Goal: Information Seeking & Learning: Learn about a topic

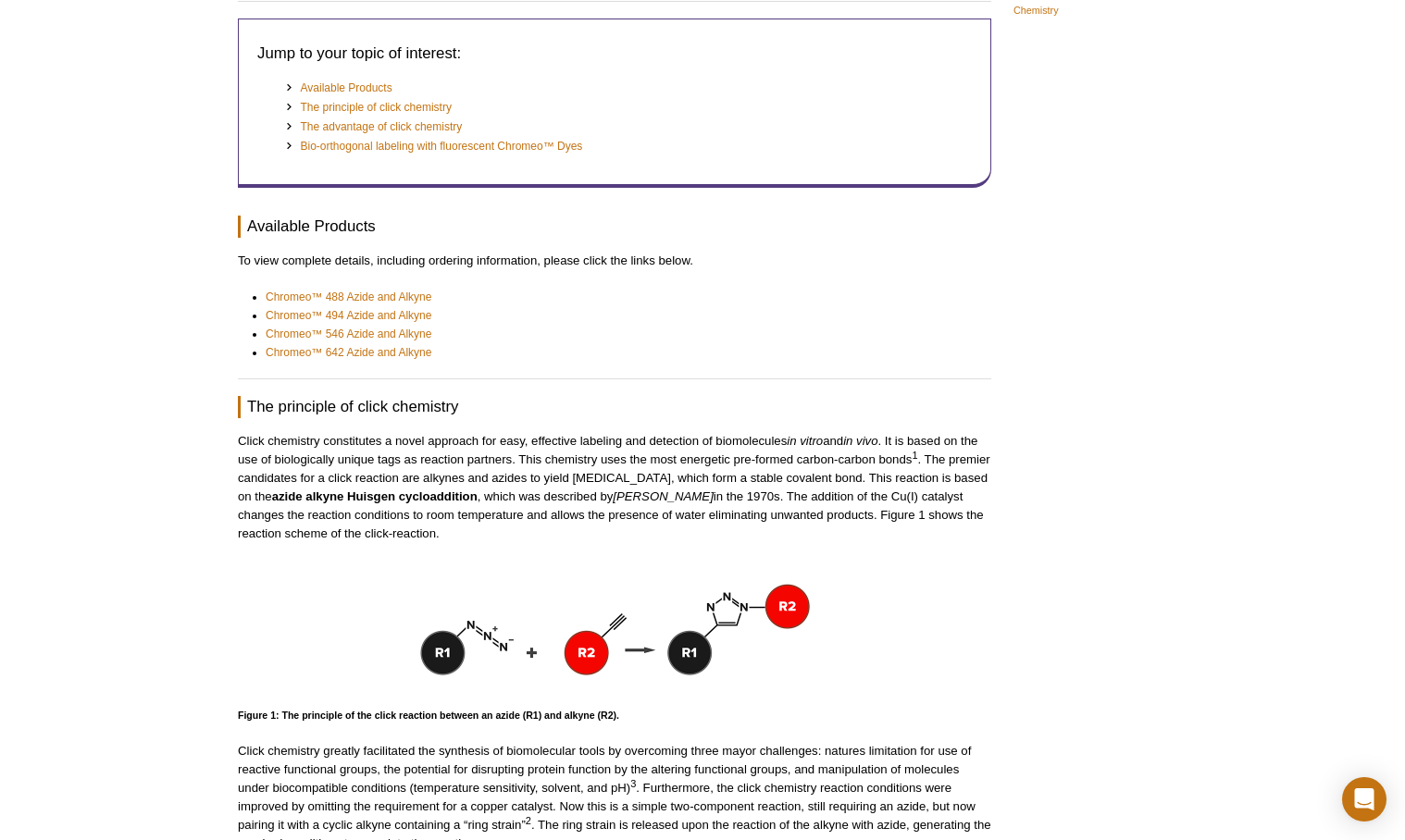
scroll to position [443, 0]
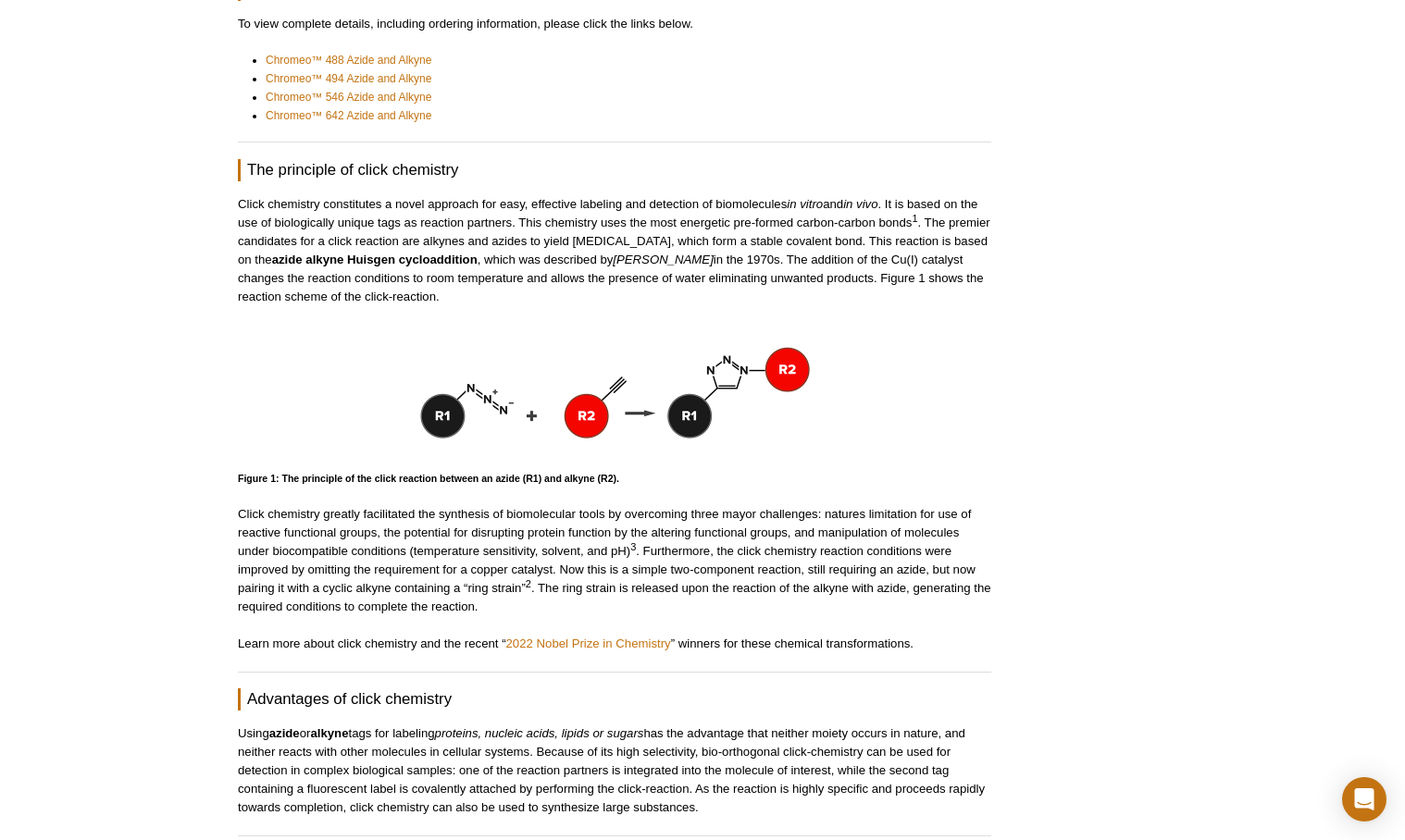
drag, startPoint x: 469, startPoint y: 253, endPoint x: 796, endPoint y: 289, distance: 329.0
click at [796, 289] on p "Click chemistry constitutes a novel approach for easy, effective labeling and d…" at bounding box center [613, 251] width 753 height 111
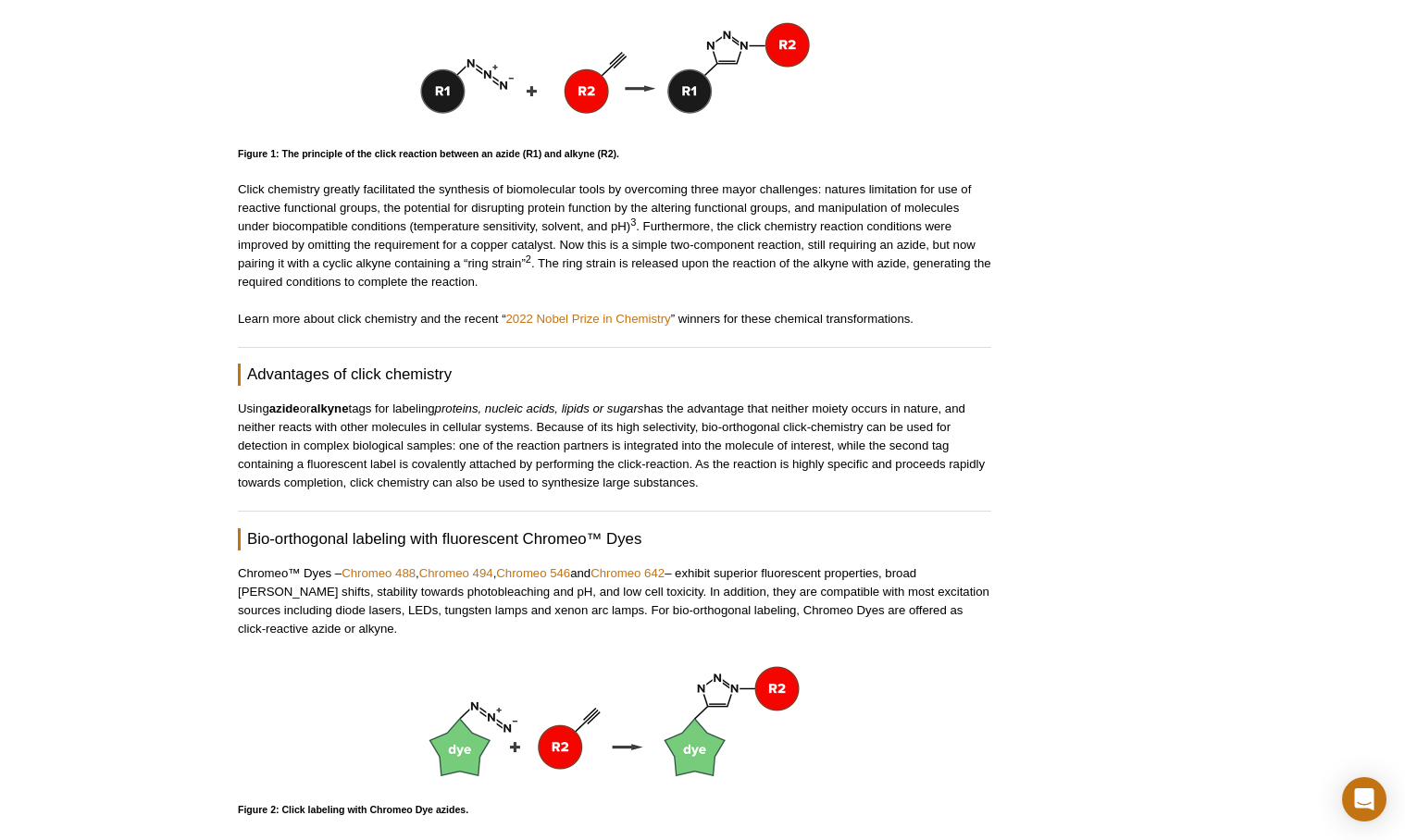
scroll to position [742, 0]
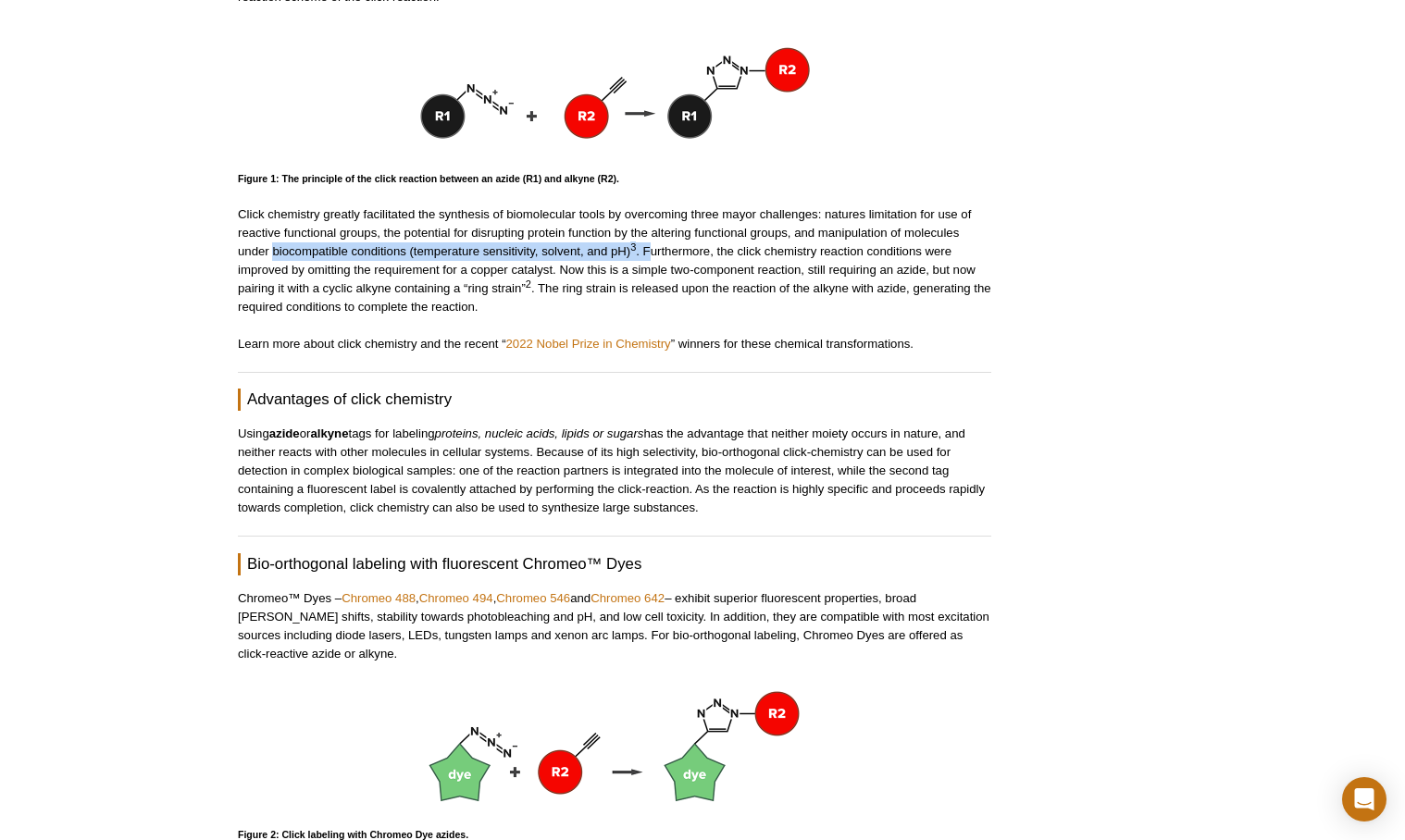
drag, startPoint x: 274, startPoint y: 253, endPoint x: 648, endPoint y: 253, distance: 374.0
click at [648, 253] on p "Click chemistry greatly facilitated the synthesis of biomolecular tools by over…" at bounding box center [613, 261] width 753 height 111
drag, startPoint x: 663, startPoint y: 281, endPoint x: 667, endPoint y: 294, distance: 13.6
click at [667, 294] on p "Click chemistry greatly facilitated the synthesis of biomolecular tools by over…" at bounding box center [613, 261] width 753 height 111
click at [500, 274] on p "Click chemistry greatly facilitated the synthesis of biomolecular tools by over…" at bounding box center [613, 261] width 753 height 111
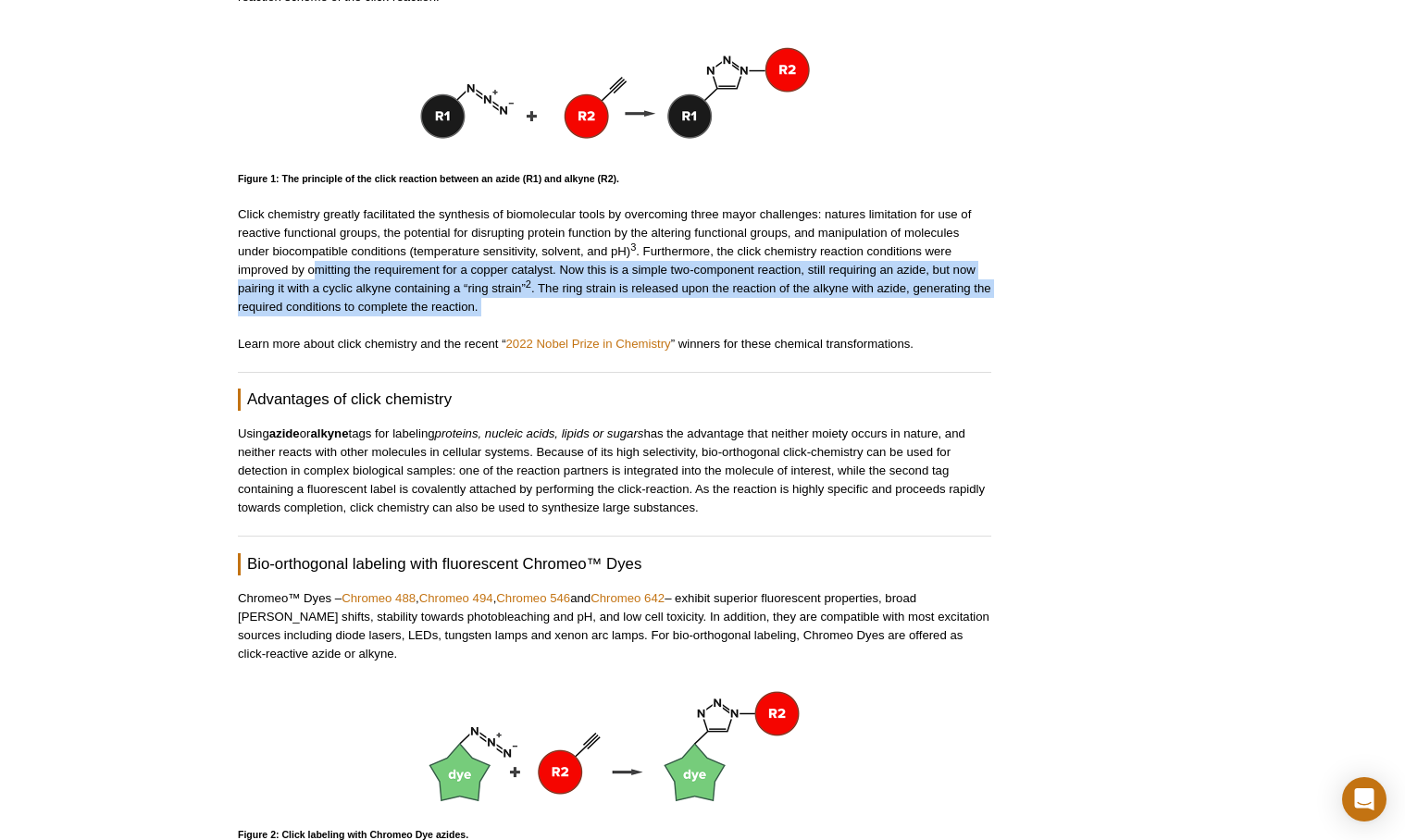
drag, startPoint x: 316, startPoint y: 267, endPoint x: 542, endPoint y: 320, distance: 232.1
click at [542, 320] on div "Jump to your topic of interest: Available Products The principle of click chemi…" at bounding box center [613, 327] width 753 height 1691
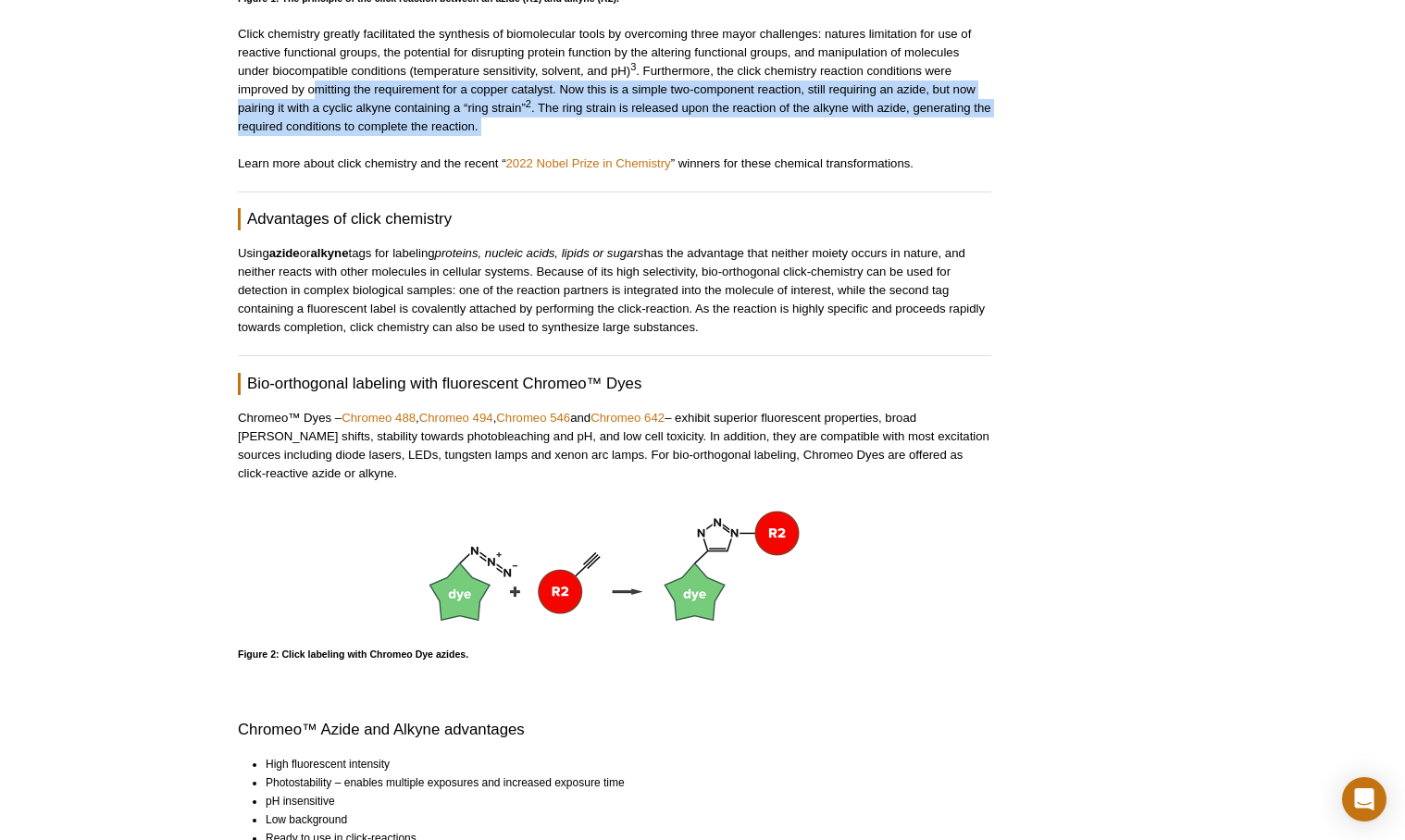
scroll to position [961, 0]
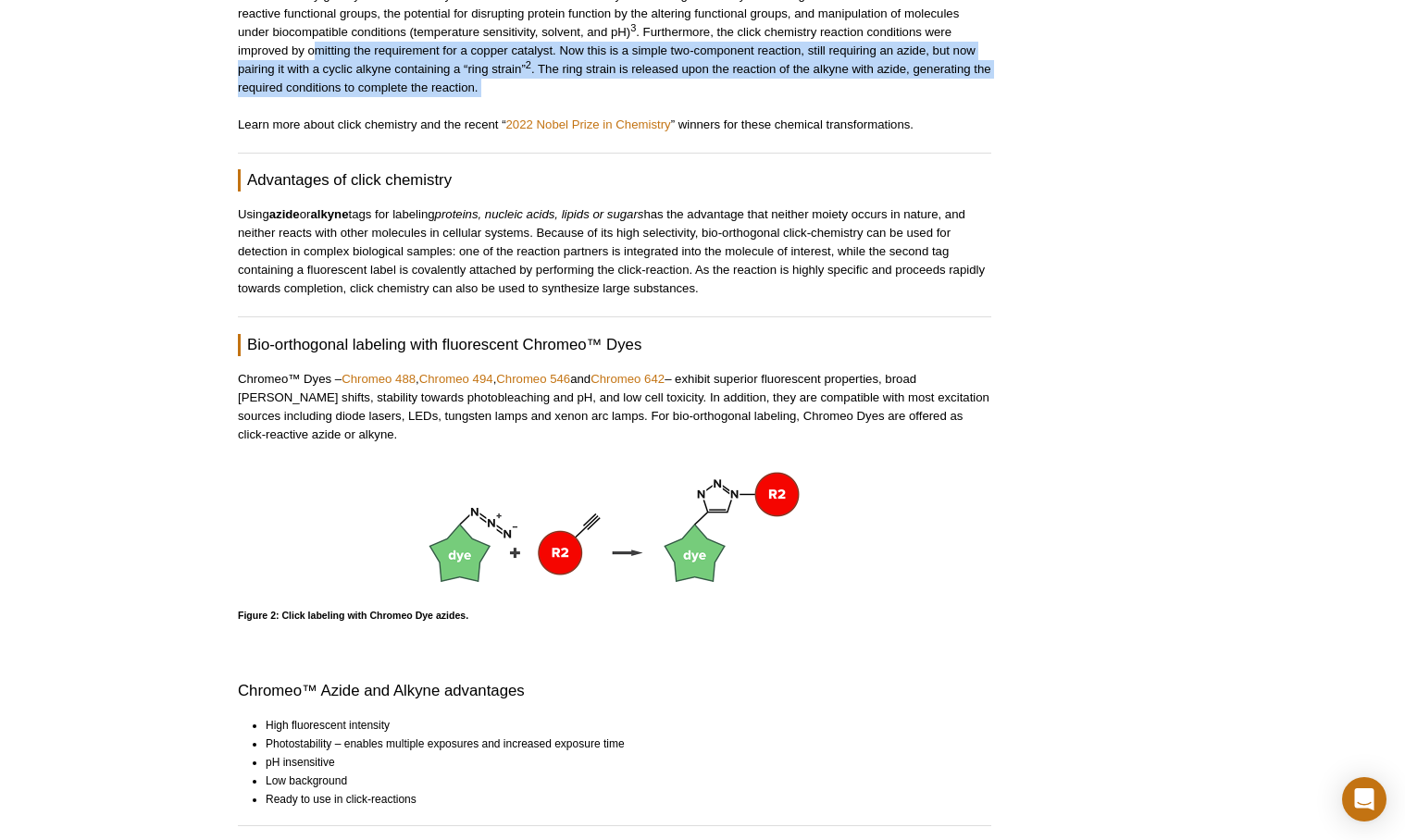
drag, startPoint x: 537, startPoint y: 236, endPoint x: 712, endPoint y: 287, distance: 182.3
click at [712, 287] on p "Using azide or alkyne tags for labeling proteins, nucleic acids, lipids or suga…" at bounding box center [613, 252] width 753 height 93
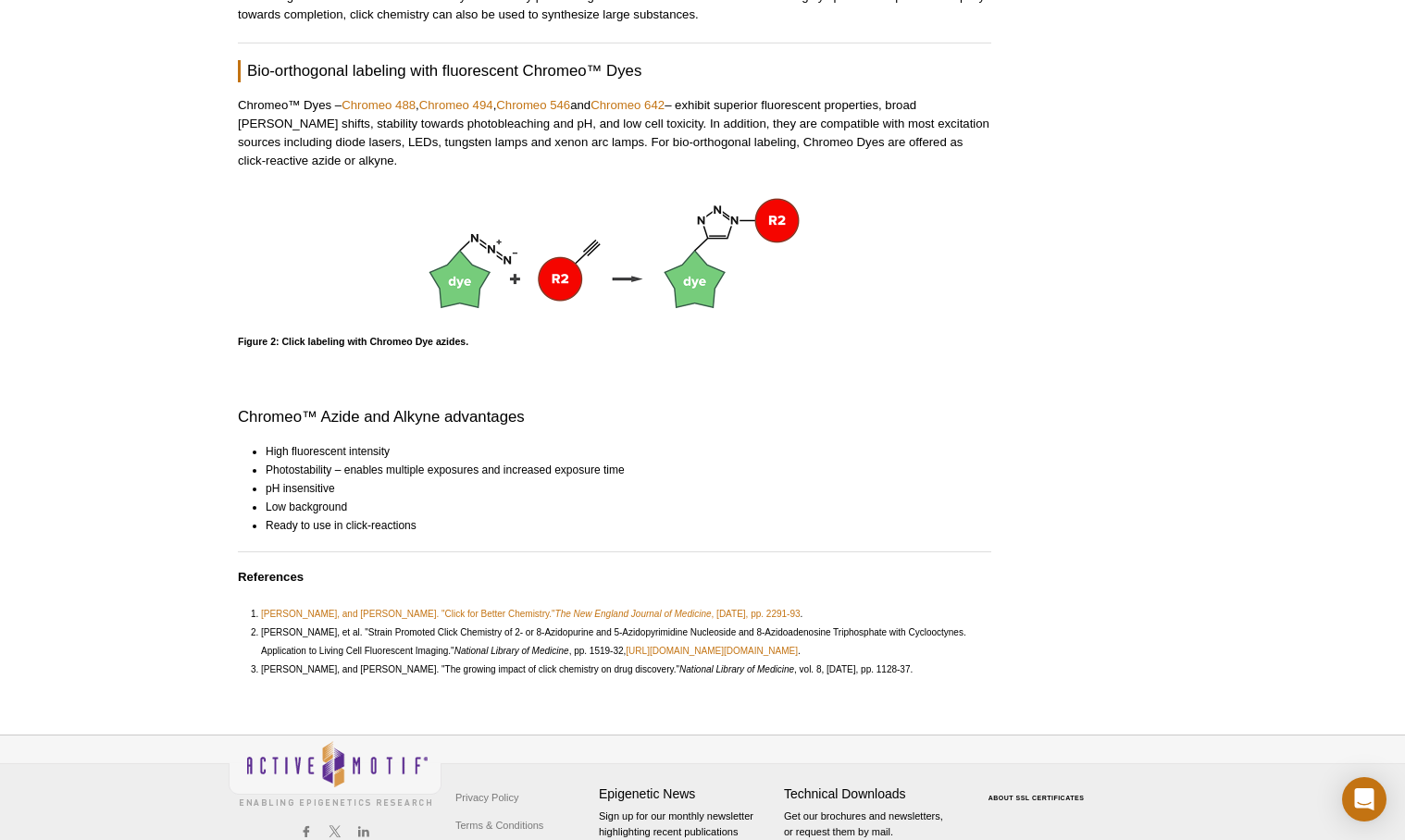
scroll to position [1291, 0]
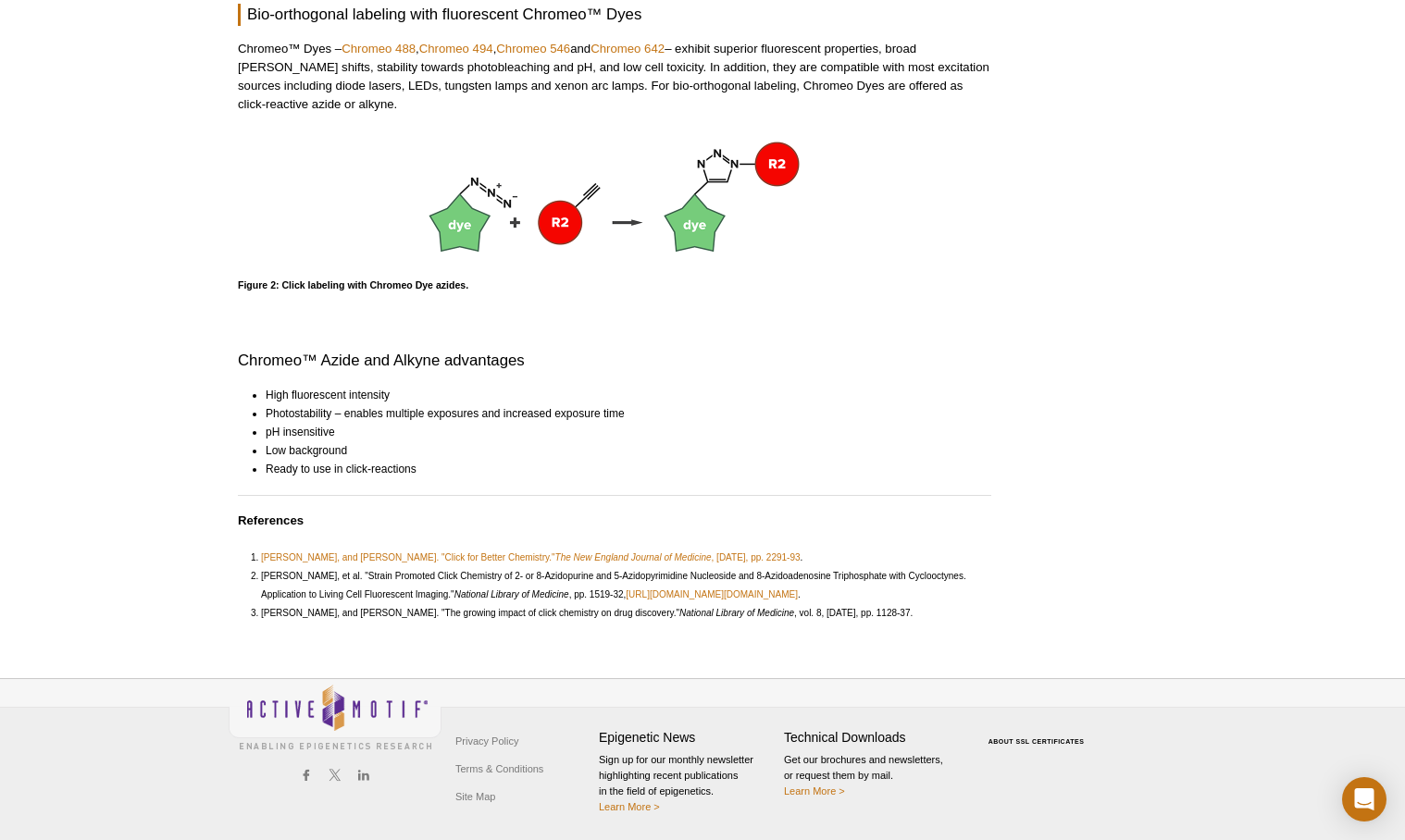
click at [415, 434] on li "pH insensitive" at bounding box center [620, 431] width 709 height 18
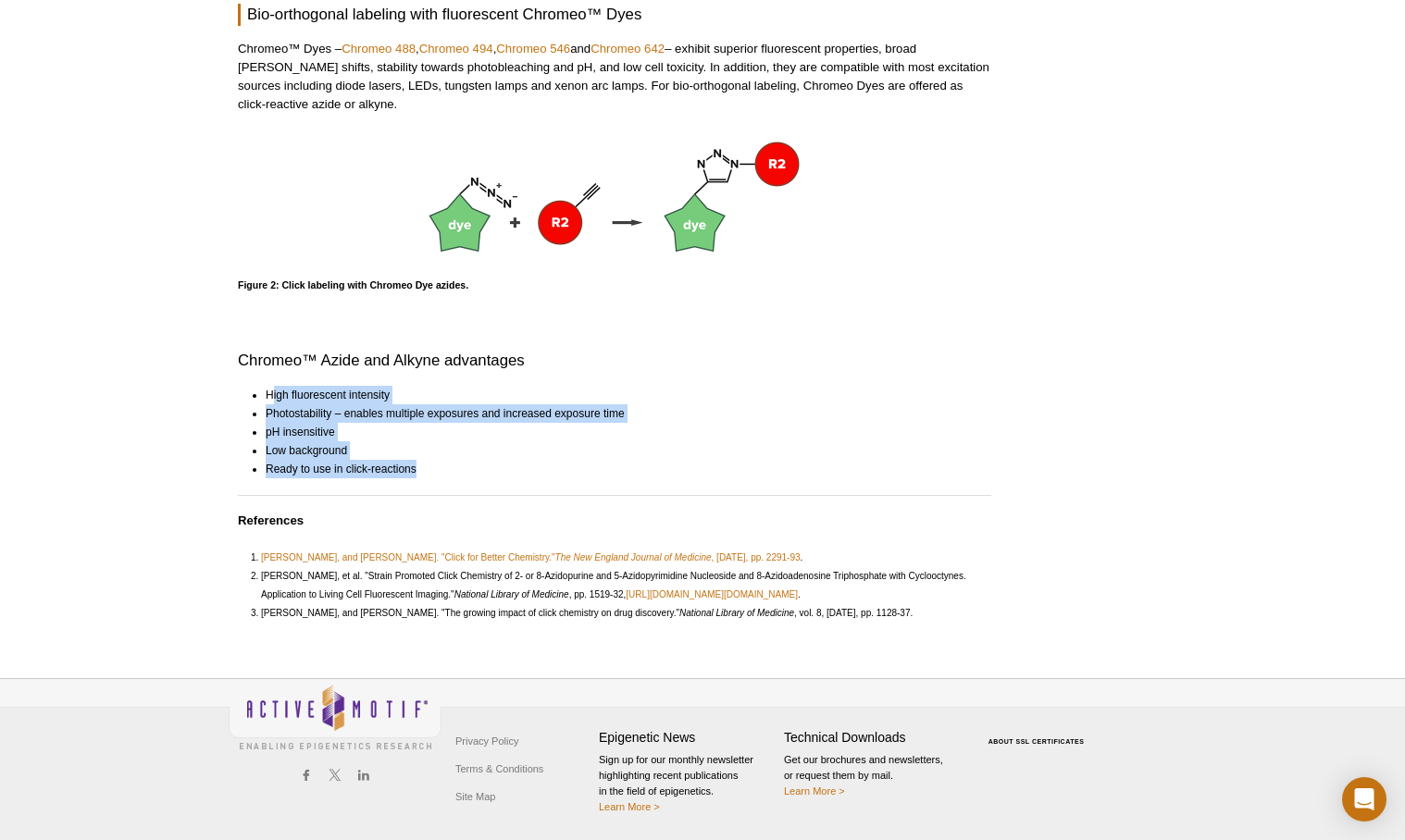
drag, startPoint x: 272, startPoint y: 399, endPoint x: 484, endPoint y: 481, distance: 227.3
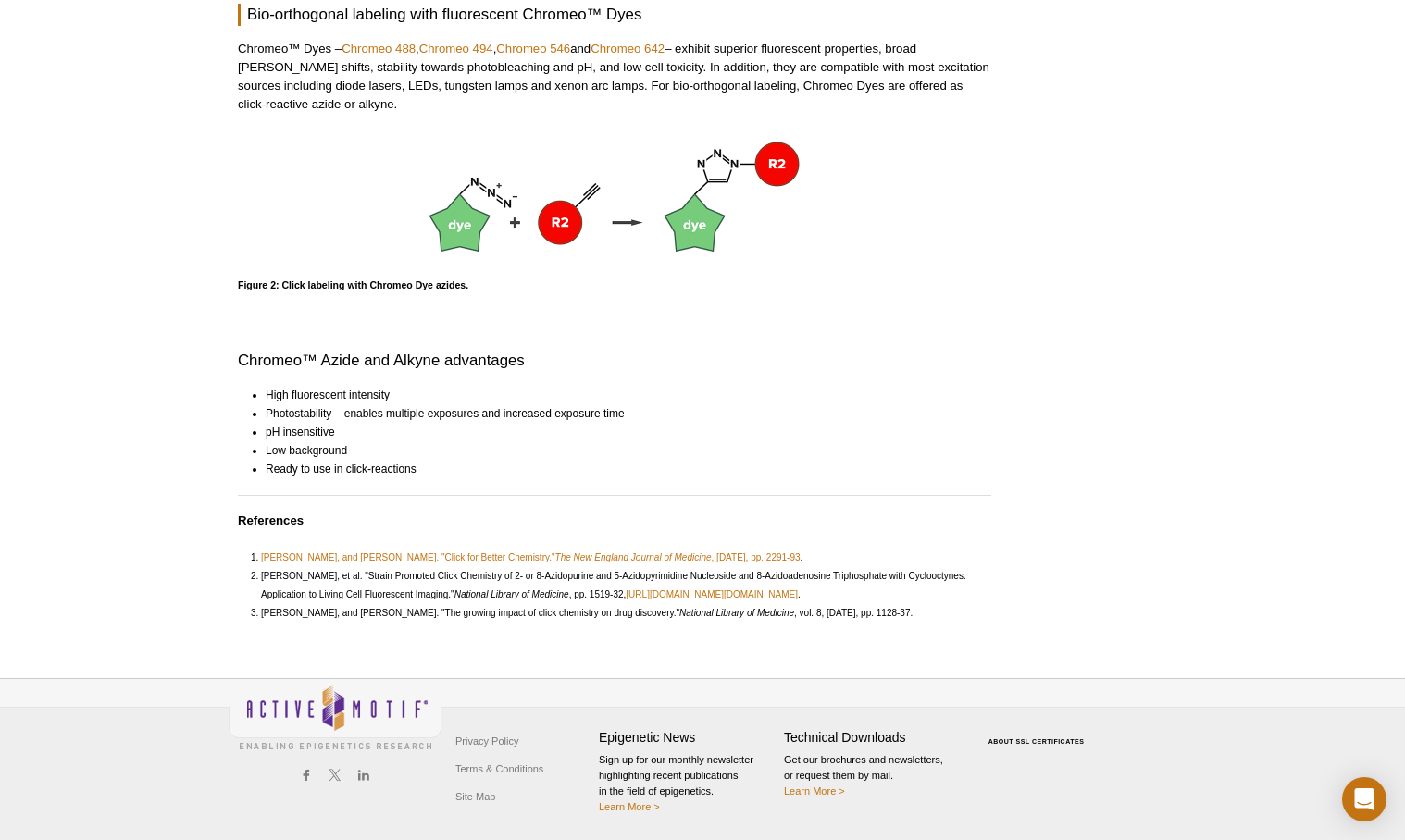
click at [590, 465] on li "Ready to use in click-reactions" at bounding box center [620, 469] width 709 height 18
